Goal: Information Seeking & Learning: Find contact information

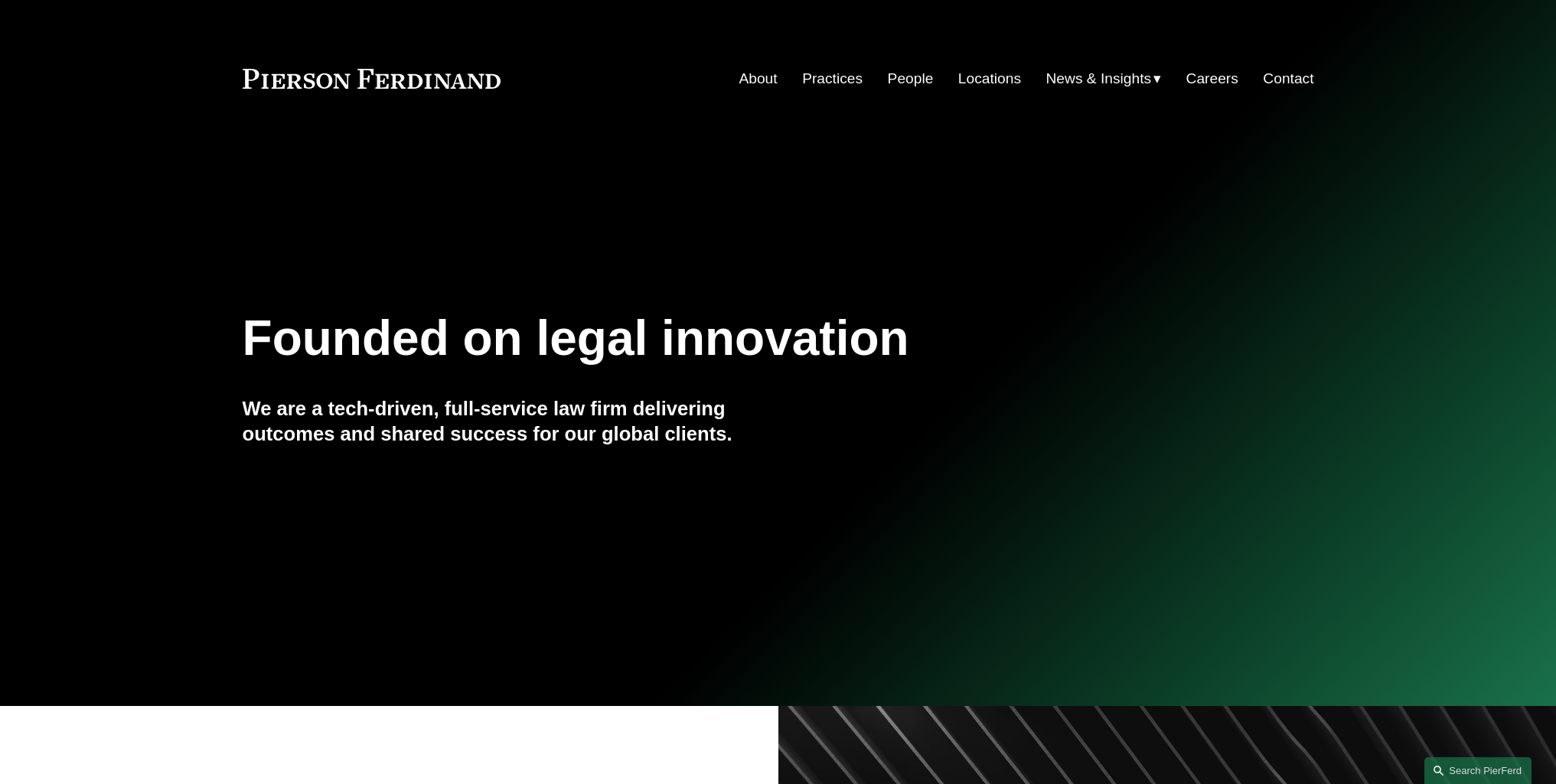
scroll to position [2814, 0]
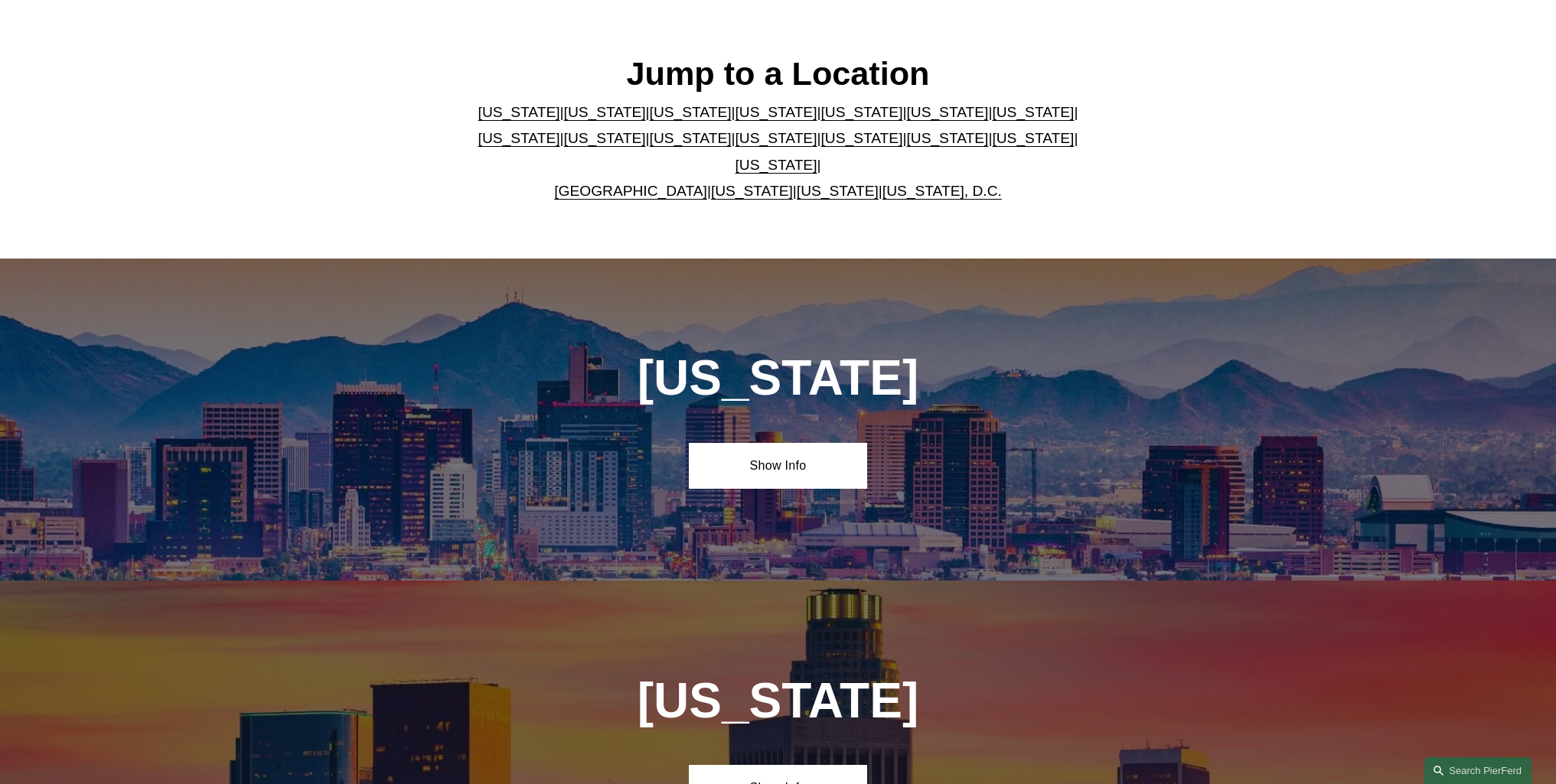
scroll to position [459, 0]
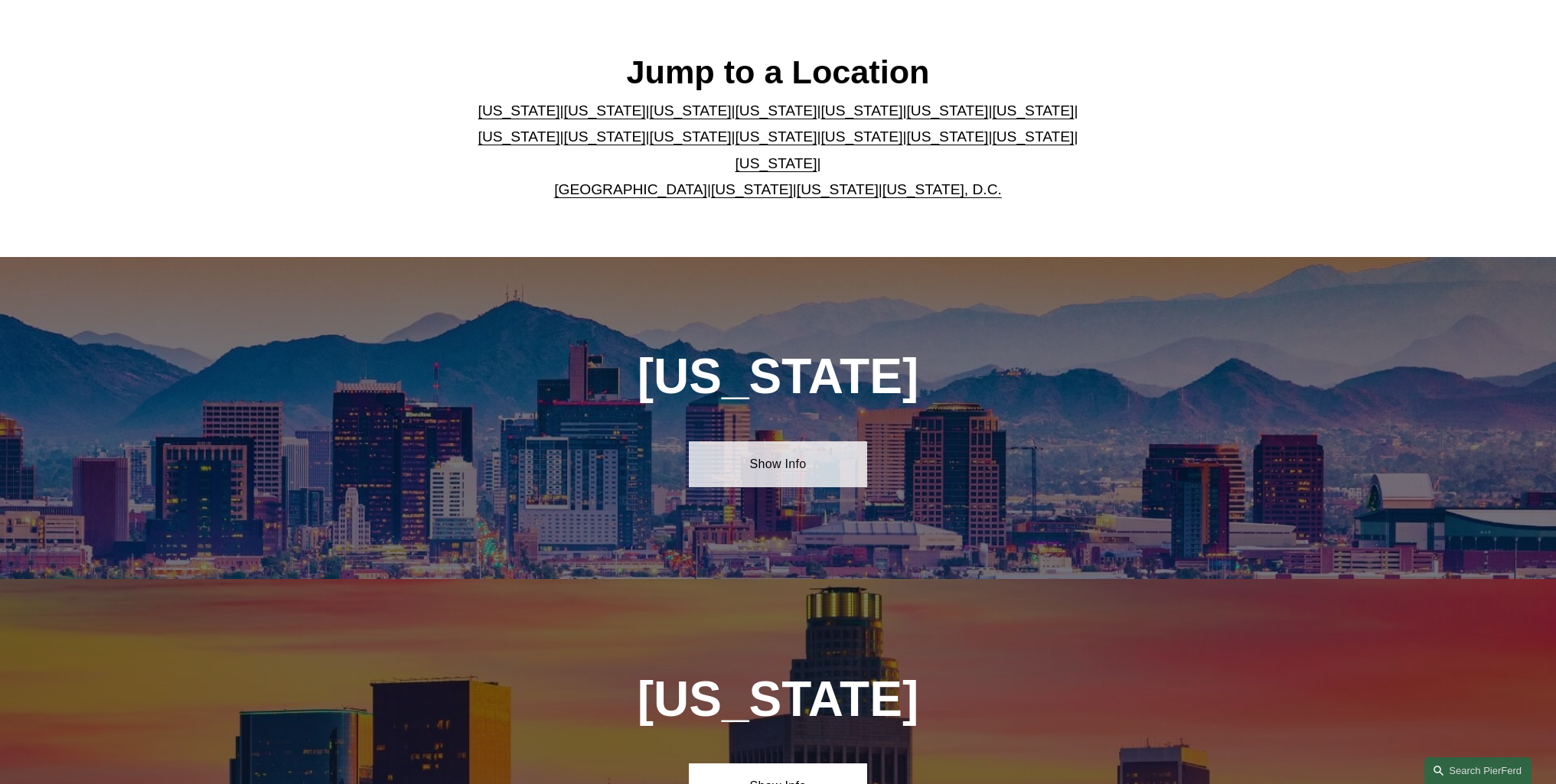
click at [769, 481] on link "Show Info" at bounding box center [778, 464] width 179 height 46
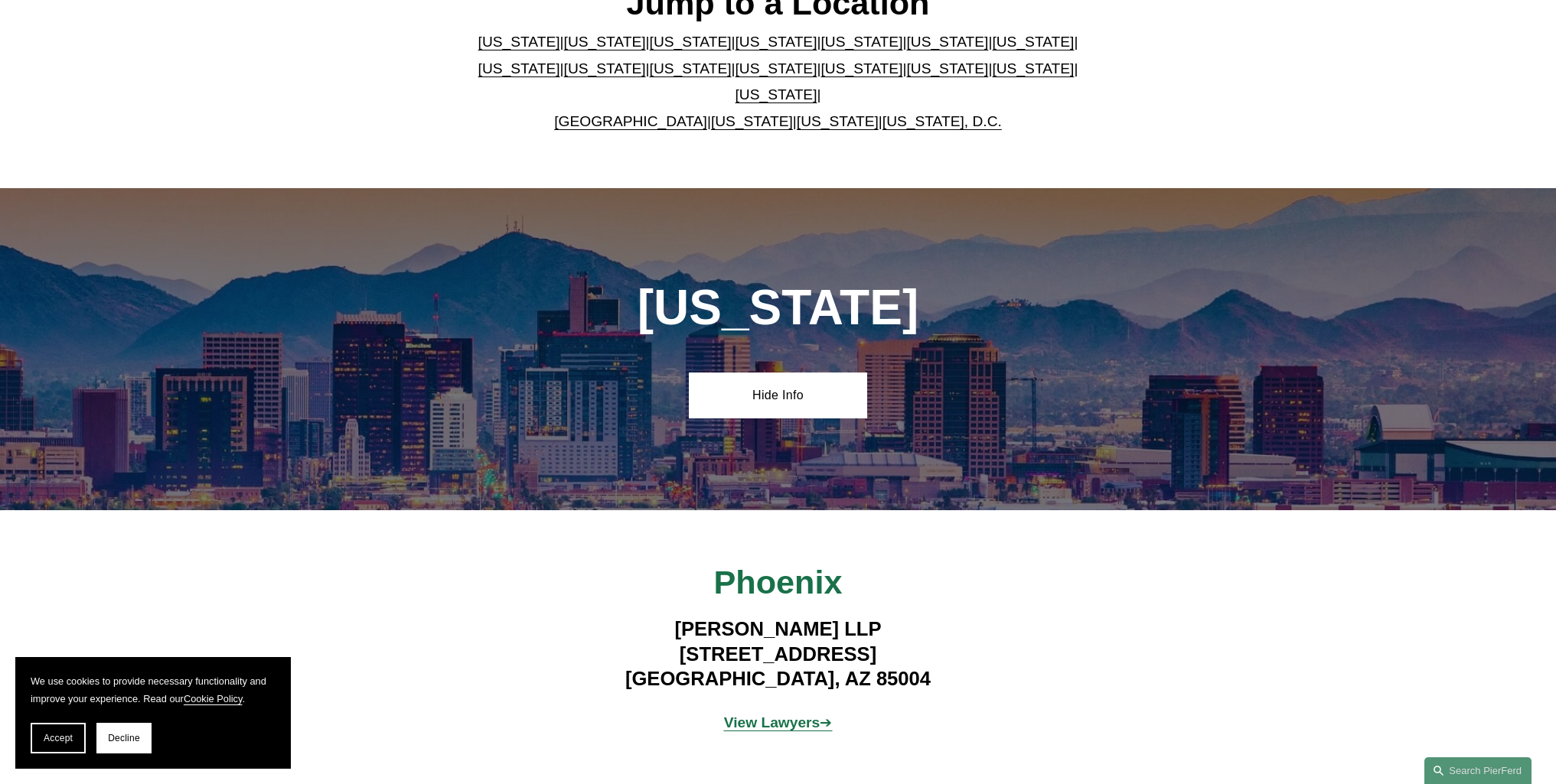
scroll to position [543, 0]
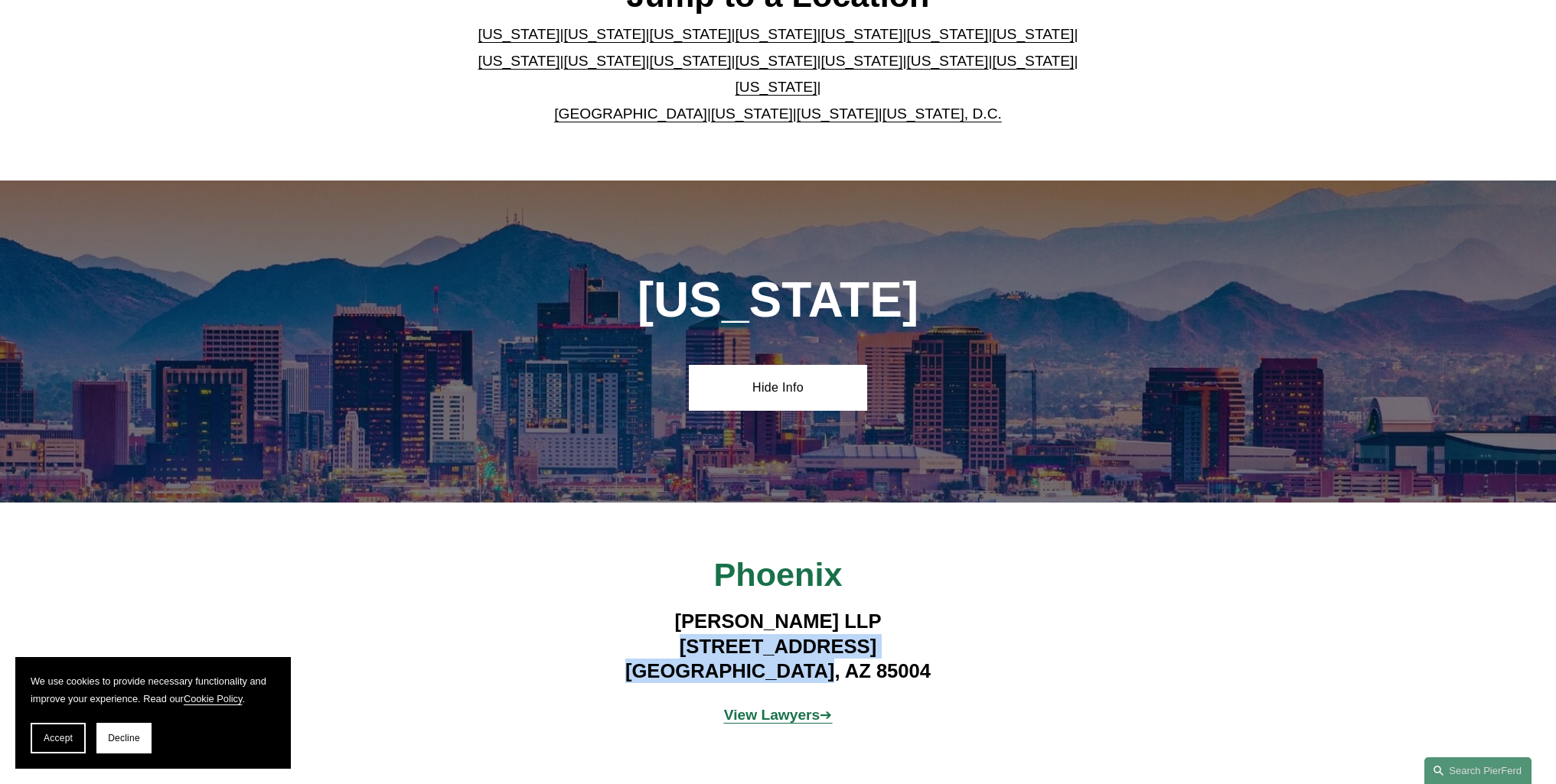
drag, startPoint x: 633, startPoint y: 645, endPoint x: 884, endPoint y: 681, distance: 253.6
click at [884, 681] on h4 "Pierson Ferdinand LLP 2 North Central Ave, Suite 1800 Phoenix, AZ 85004" at bounding box center [778, 645] width 446 height 74
copy h4 "2 North Central Ave, Suite 1800 Phoenix, AZ 85004"
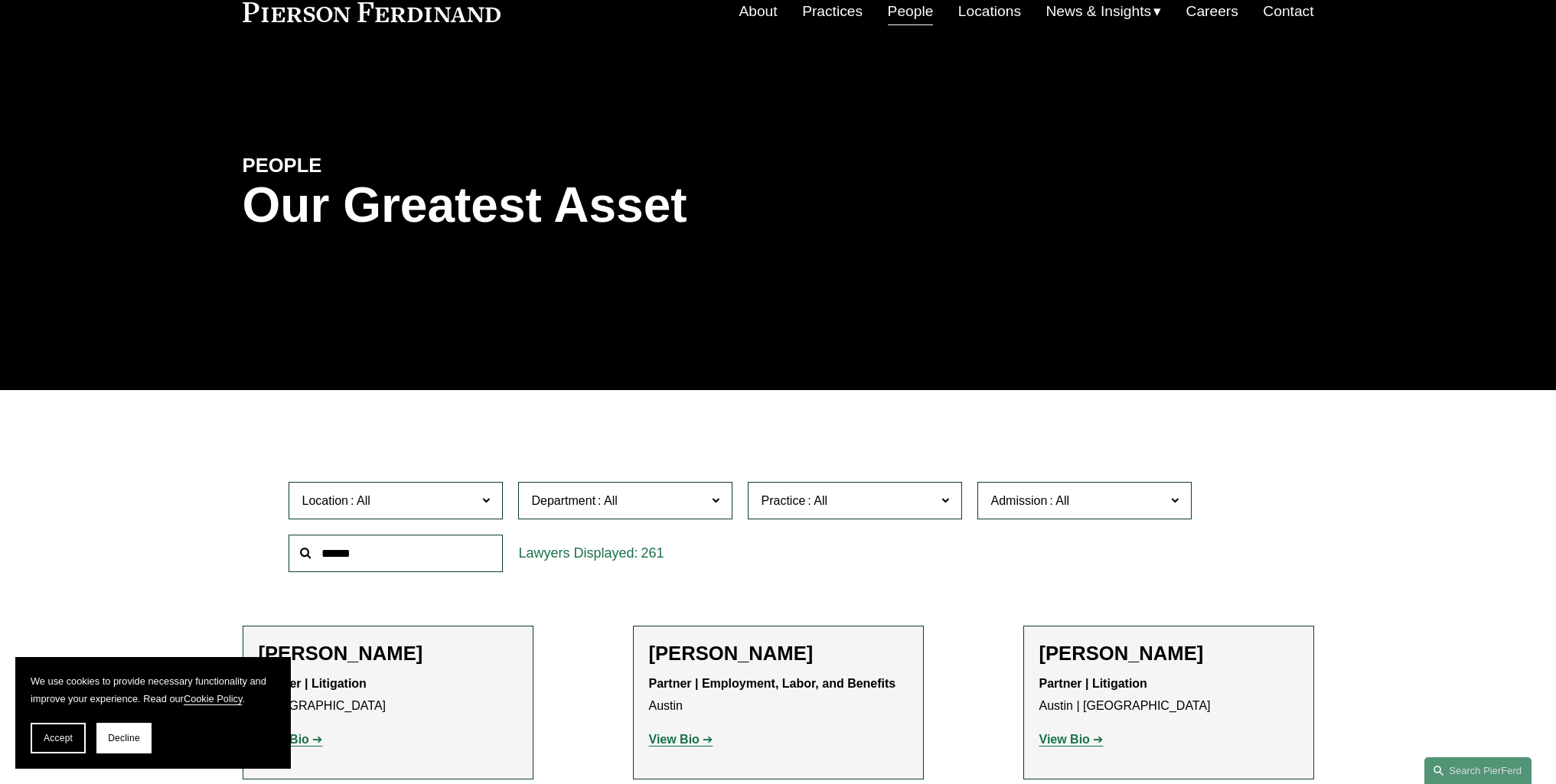
scroll to position [306, 0]
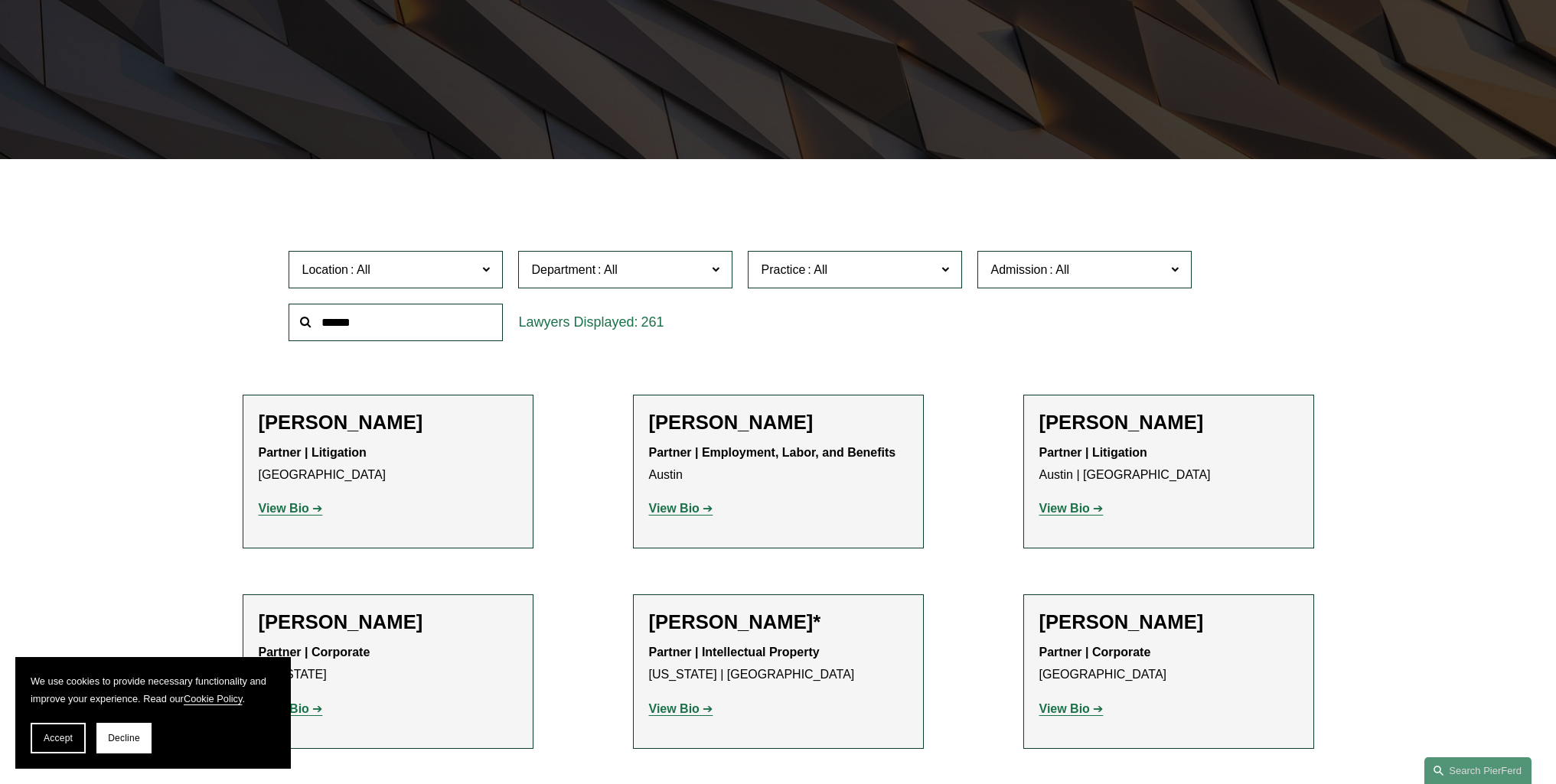
click at [867, 271] on span "Practice" at bounding box center [849, 270] width 175 height 21
click at [0, 0] on link "Tax/ERISA" at bounding box center [0, 0] width 0 height 0
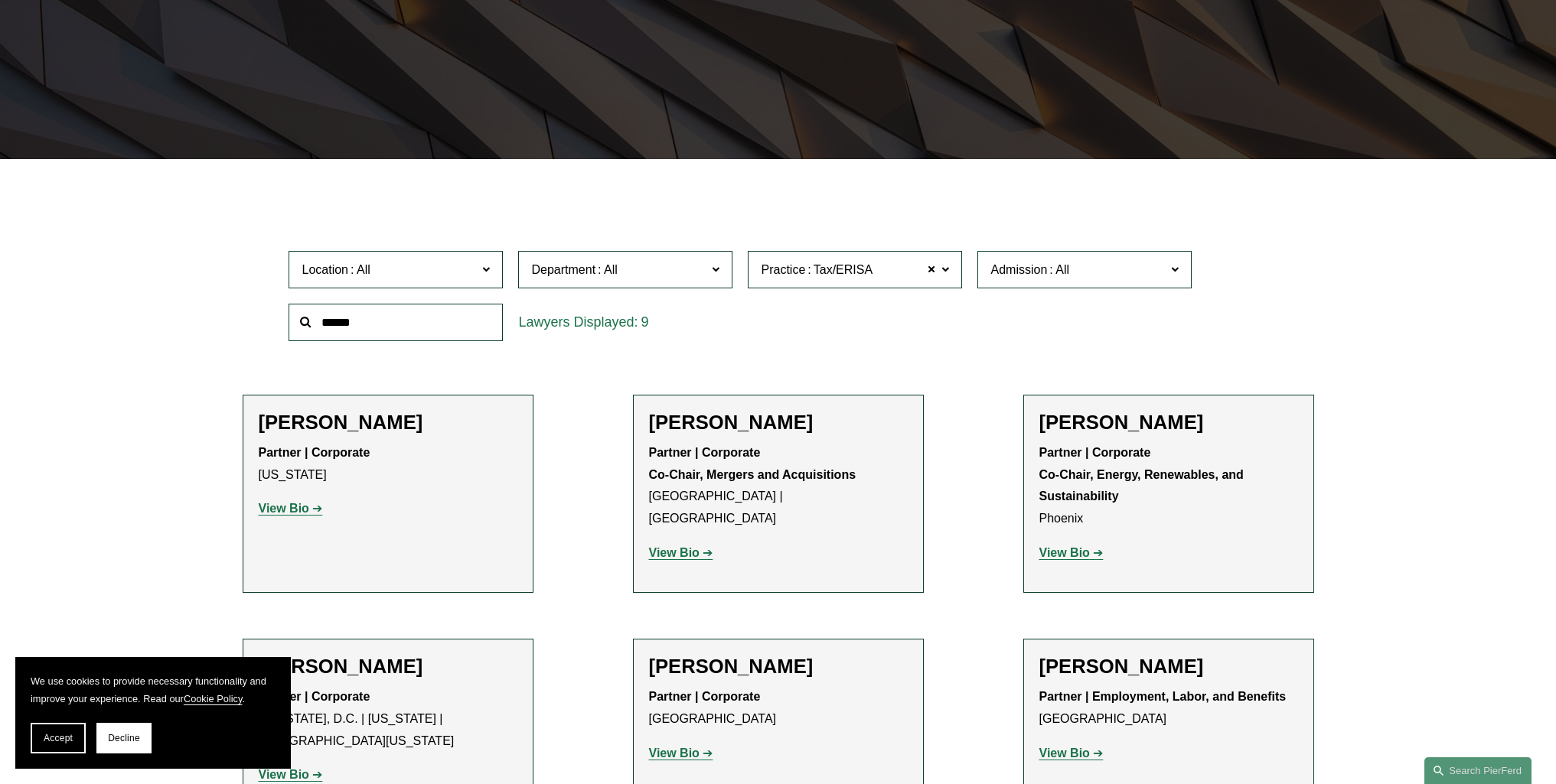
click at [433, 279] on span "Location" at bounding box center [389, 270] width 175 height 21
click at [0, 0] on link "Phoenix" at bounding box center [0, 0] width 0 height 0
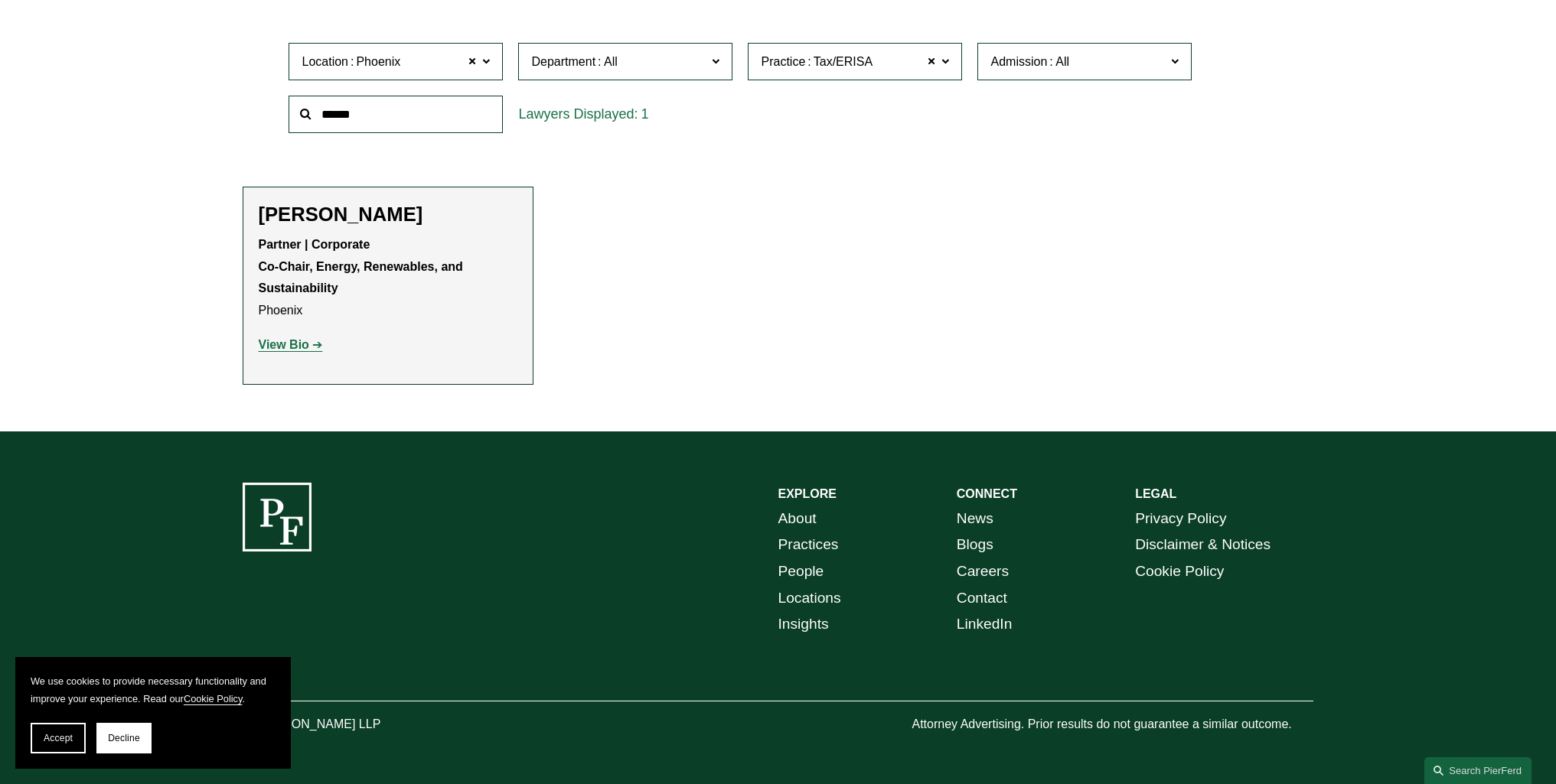
scroll to position [520, 0]
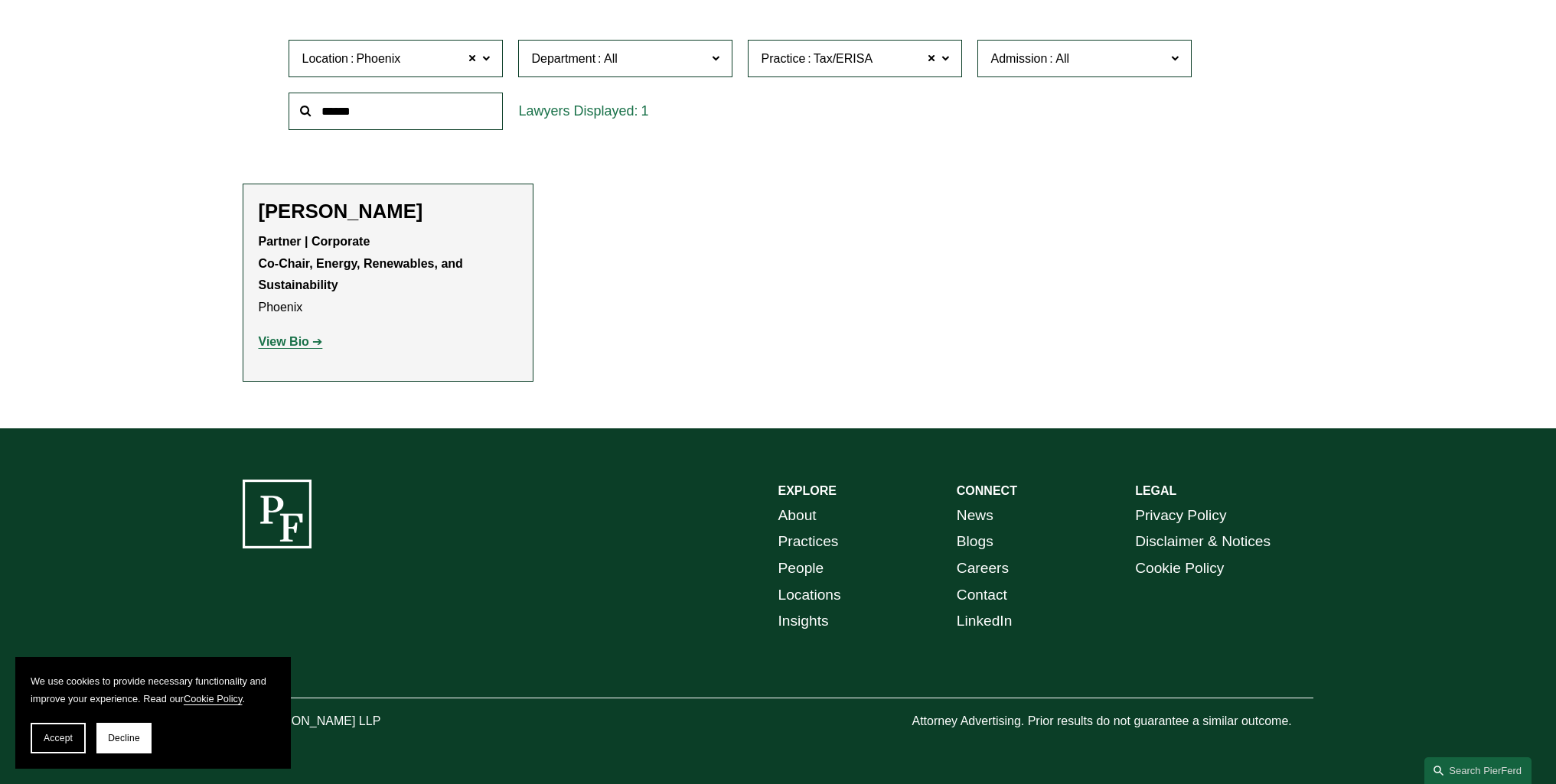
click at [296, 340] on strong "View Bio" at bounding box center [284, 341] width 50 height 13
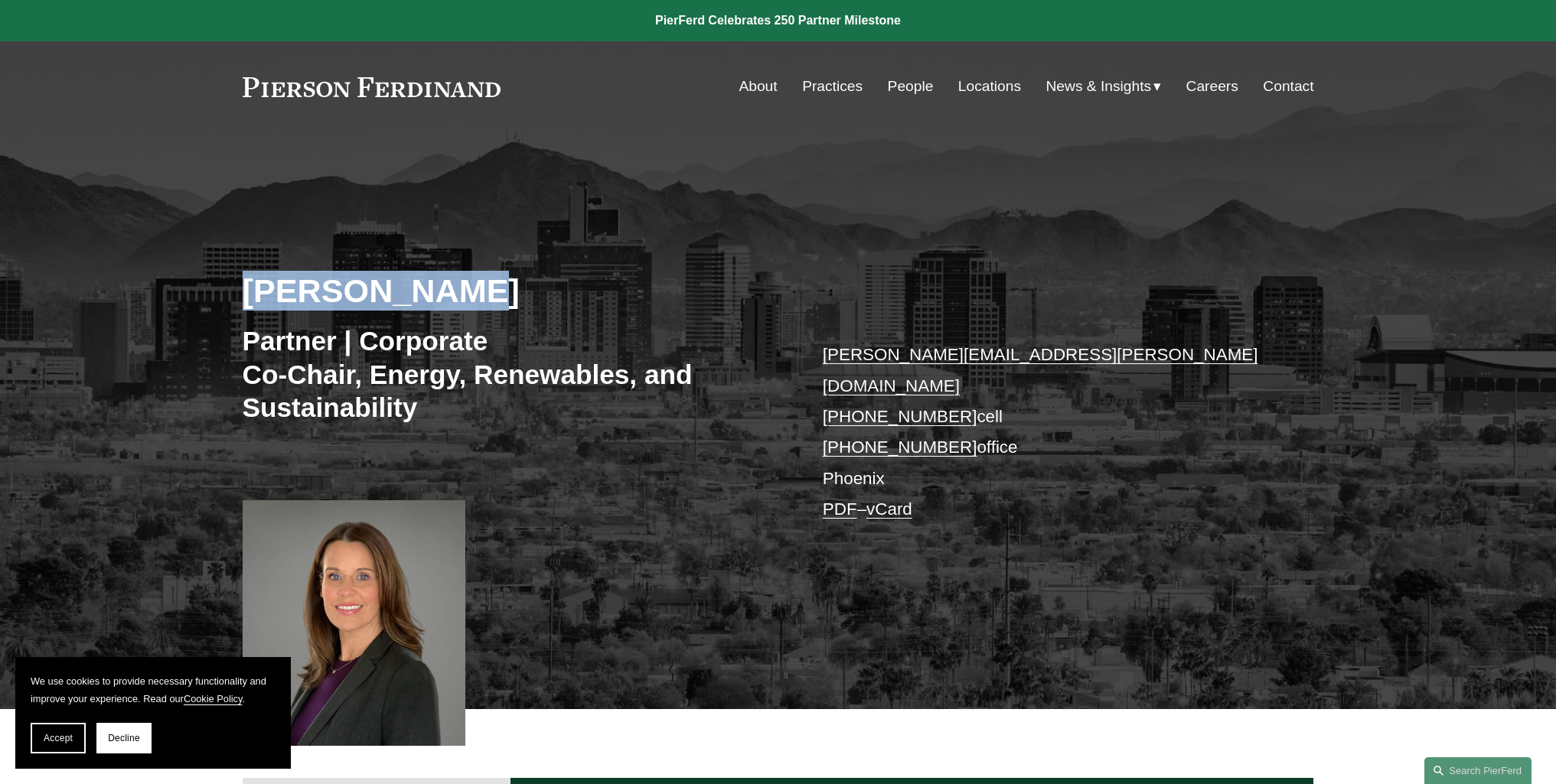
drag, startPoint x: 243, startPoint y: 283, endPoint x: 489, endPoint y: 277, distance: 246.1
click at [489, 277] on h2 "[PERSON_NAME]" at bounding box center [510, 291] width 536 height 40
copy h2 "[PERSON_NAME]"
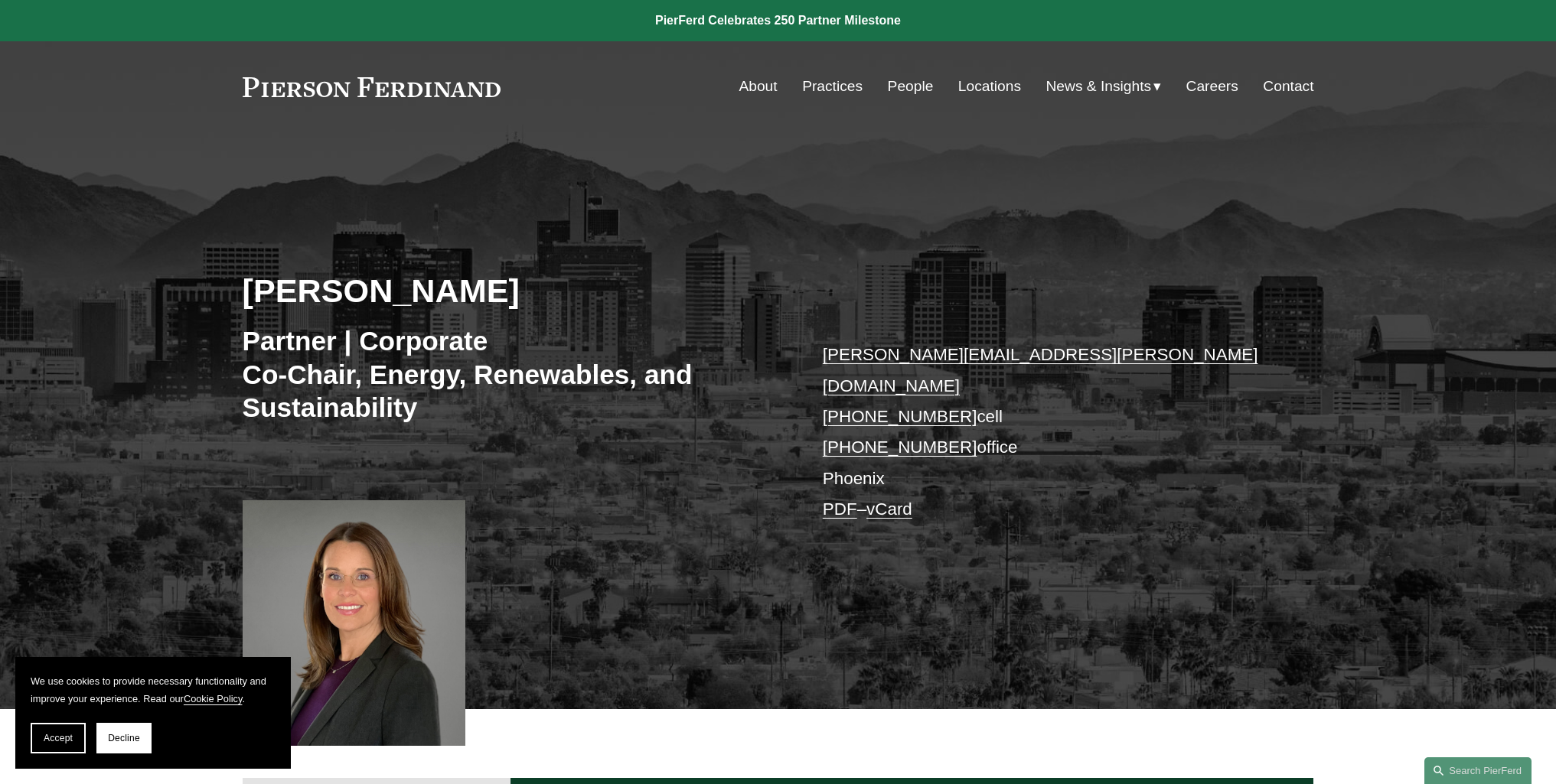
drag, startPoint x: 1034, startPoint y: 365, endPoint x: 1016, endPoint y: 358, distance: 19.3
drag, startPoint x: 850, startPoint y: 372, endPoint x: 949, endPoint y: 376, distance: 99.1
click at [949, 376] on p "elizabeth.delnegro@pierferd.com +1.360.402.0834 cell +1.480.550.9433 office Pho…" at bounding box center [1046, 432] width 446 height 185
copy link "360.402.0834"
